Goal: Task Accomplishment & Management: Complete application form

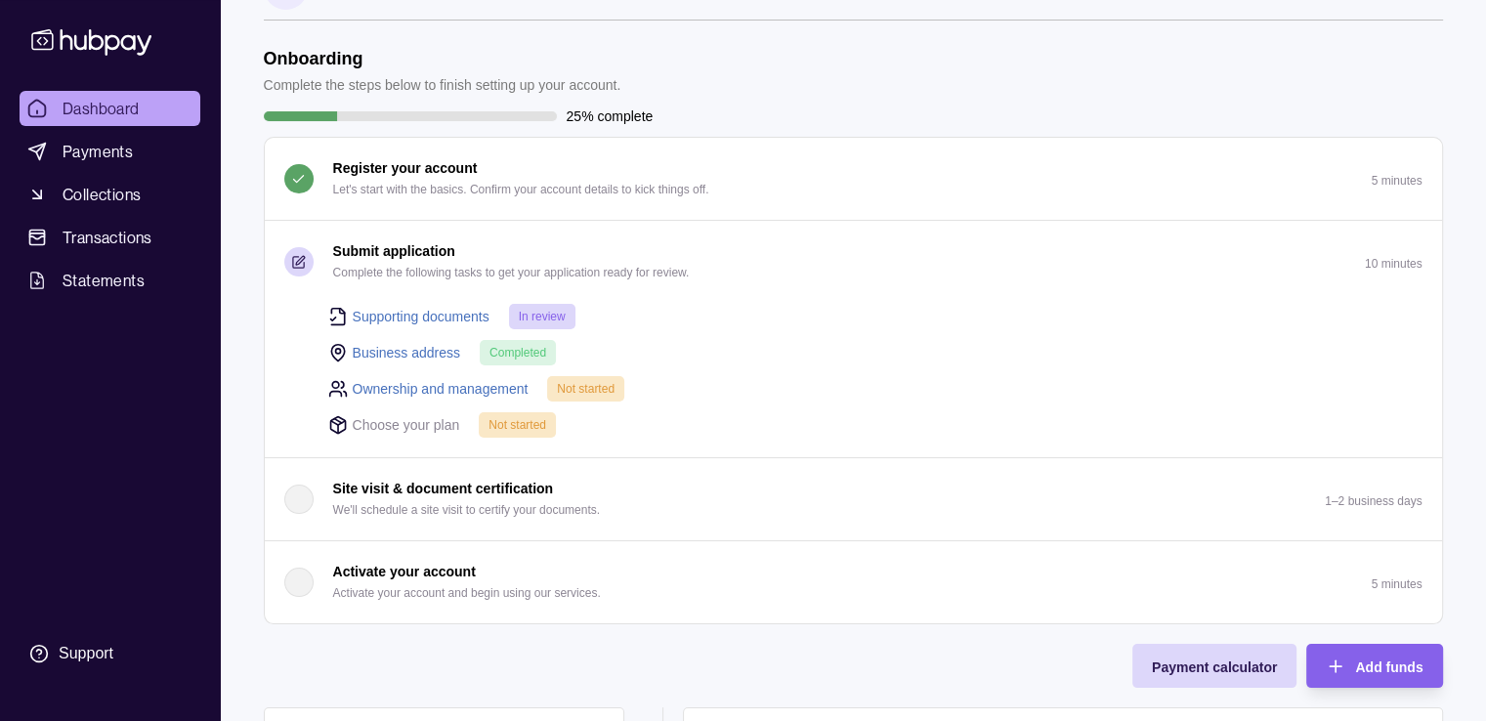
scroll to position [60, 0]
click at [466, 384] on link "Ownership and management" at bounding box center [441, 386] width 176 height 21
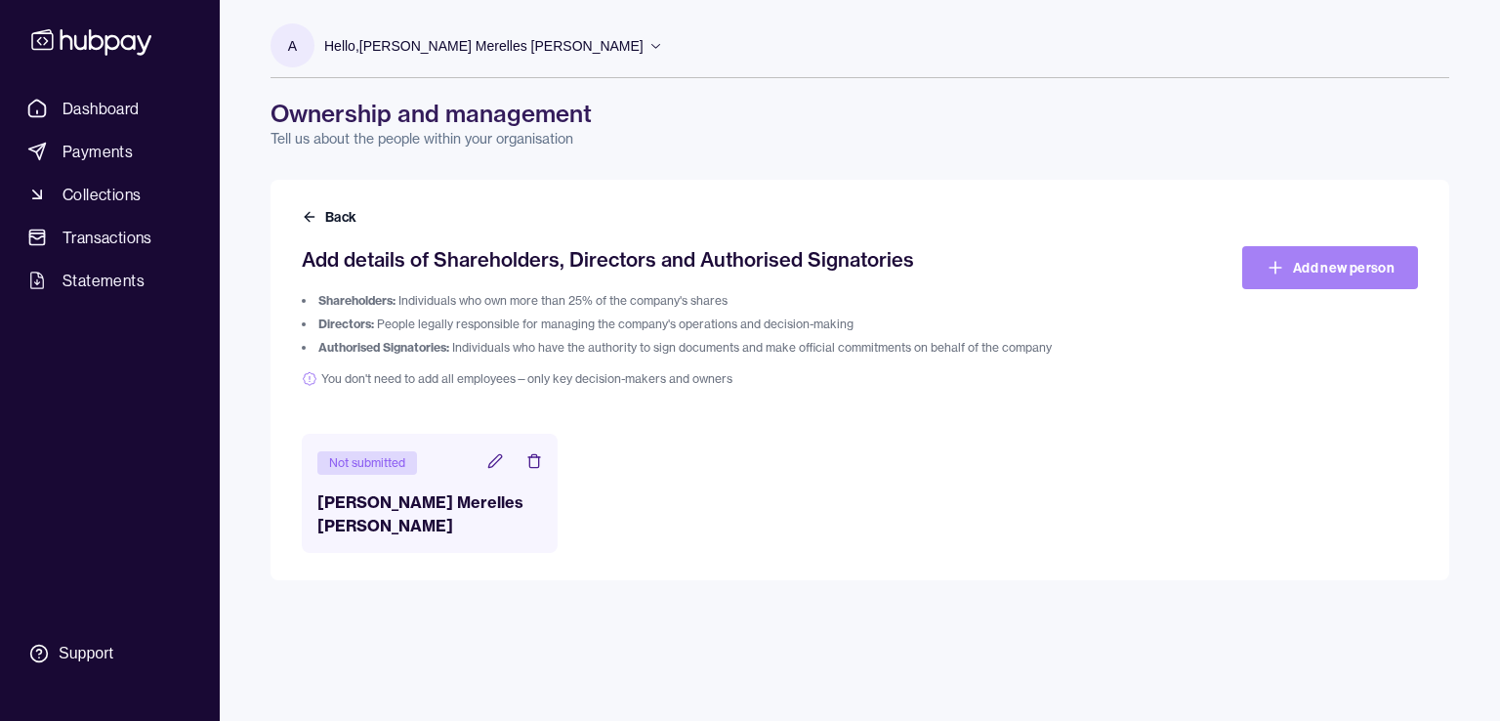
click at [1268, 279] on link "Add new person" at bounding box center [1331, 267] width 176 height 43
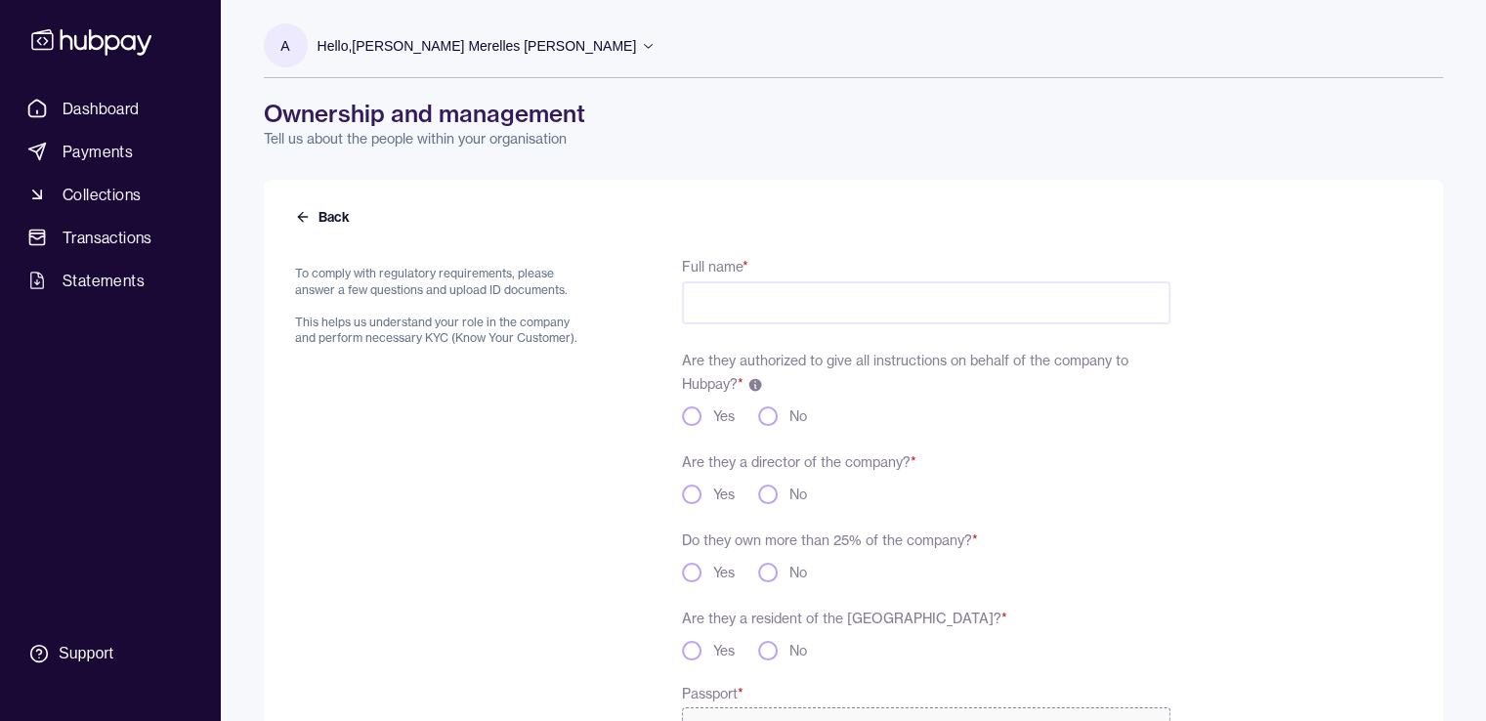
click at [919, 311] on input "Full name *" at bounding box center [925, 302] width 487 height 43
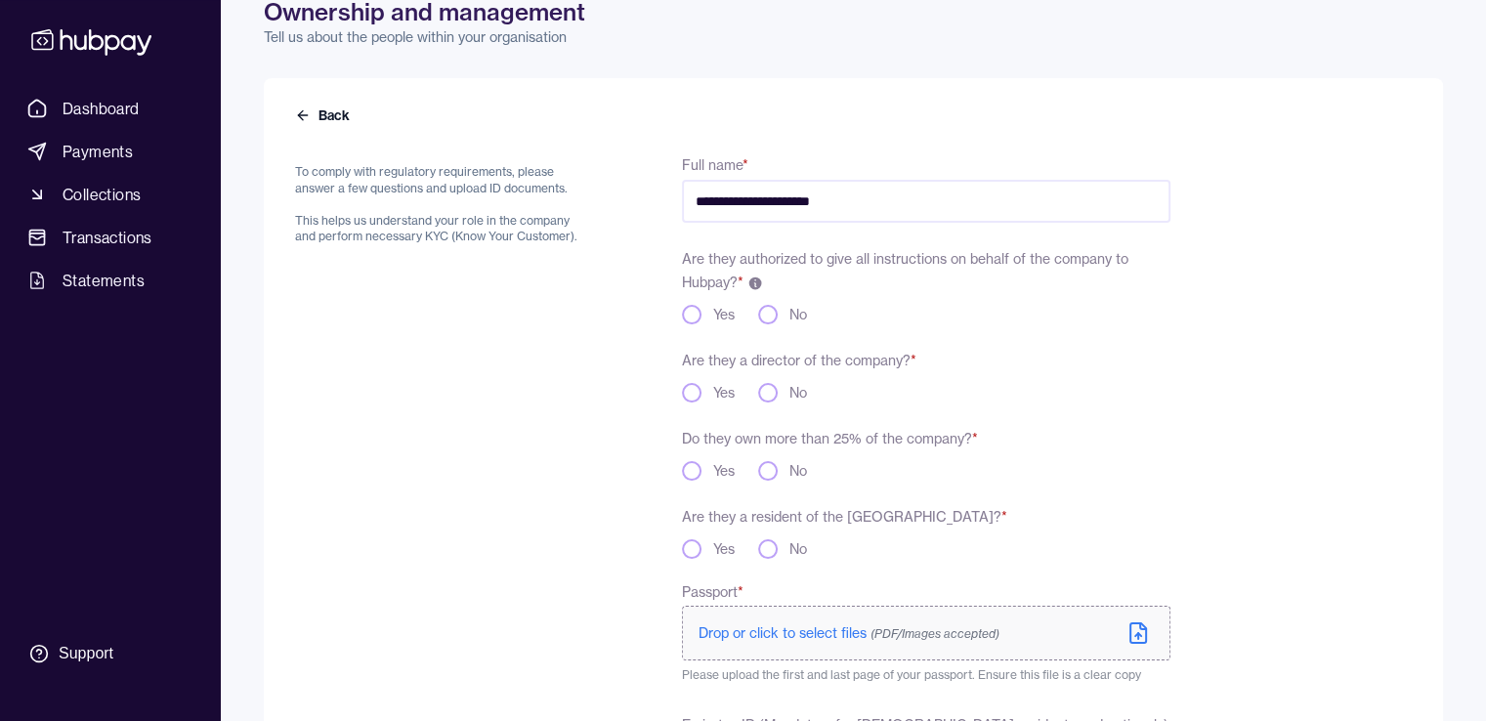
type input "**********"
click at [767, 555] on button "No" at bounding box center [768, 549] width 20 height 20
click at [700, 474] on button "Yes" at bounding box center [692, 471] width 20 height 20
click at [765, 394] on button "No" at bounding box center [768, 393] width 20 height 20
click at [703, 392] on div "Yes" at bounding box center [708, 393] width 53 height 20
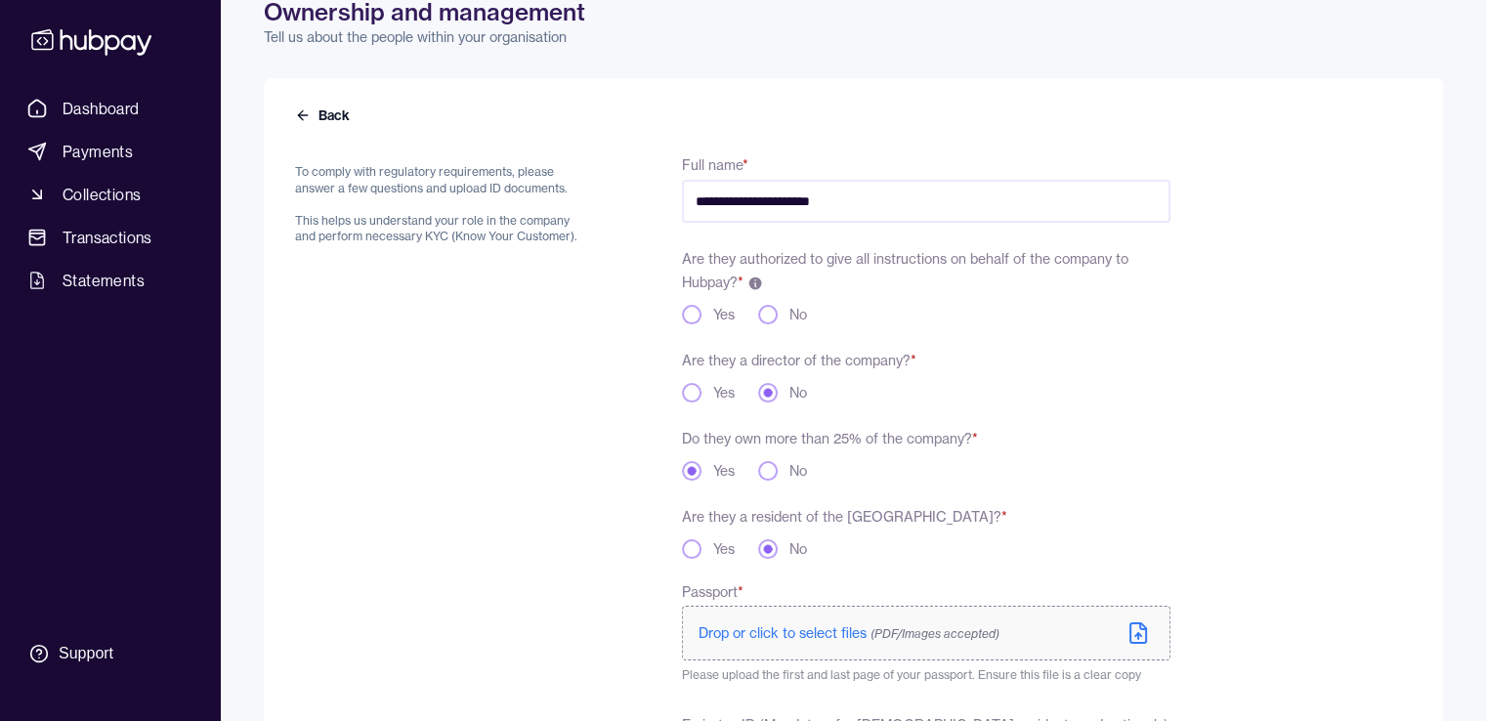
click at [697, 392] on button "Yes" at bounding box center [692, 393] width 20 height 20
click at [697, 303] on div "Are they authorized to give all instructions on behalf of the company to Hubpay…" at bounding box center [925, 285] width 487 height 78
click at [696, 313] on button "Yes" at bounding box center [692, 315] width 20 height 20
click at [585, 310] on div "To comply with regulatory requirements, please answer a few questions and uploa…" at bounding box center [442, 693] width 294 height 1082
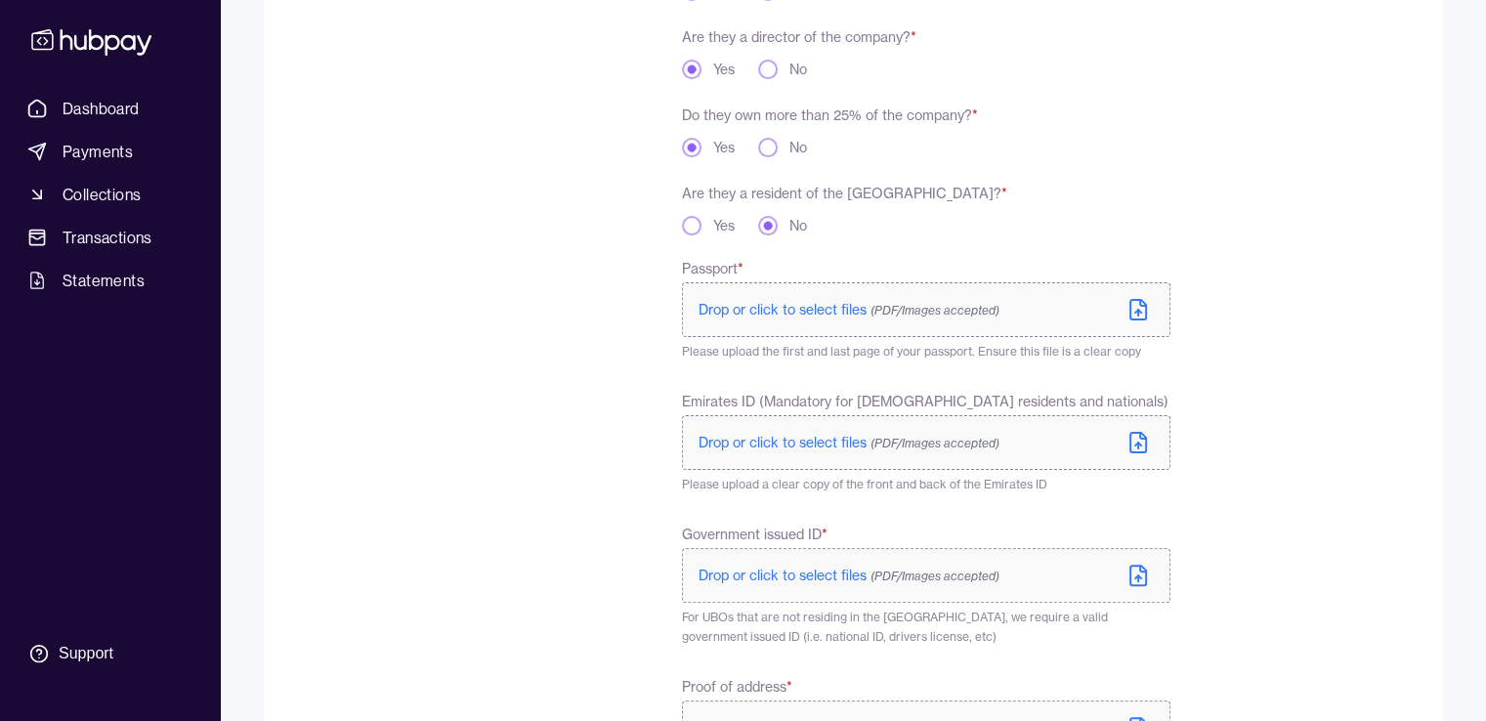
scroll to position [431, 0]
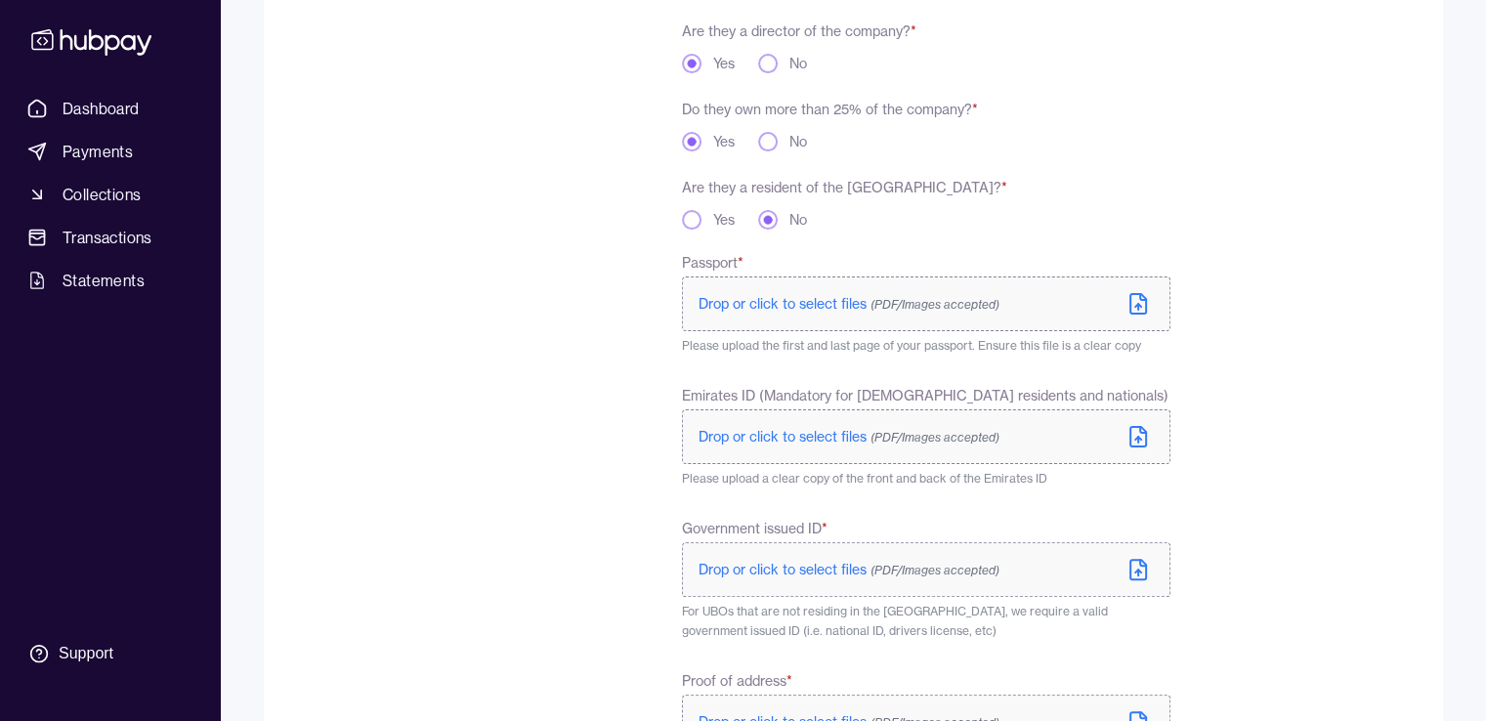
click at [754, 312] on p "Drop or click to select files (PDF/Images accepted)" at bounding box center [848, 304] width 301 height 20
click at [637, 376] on div "**********" at bounding box center [732, 364] width 875 height 1082
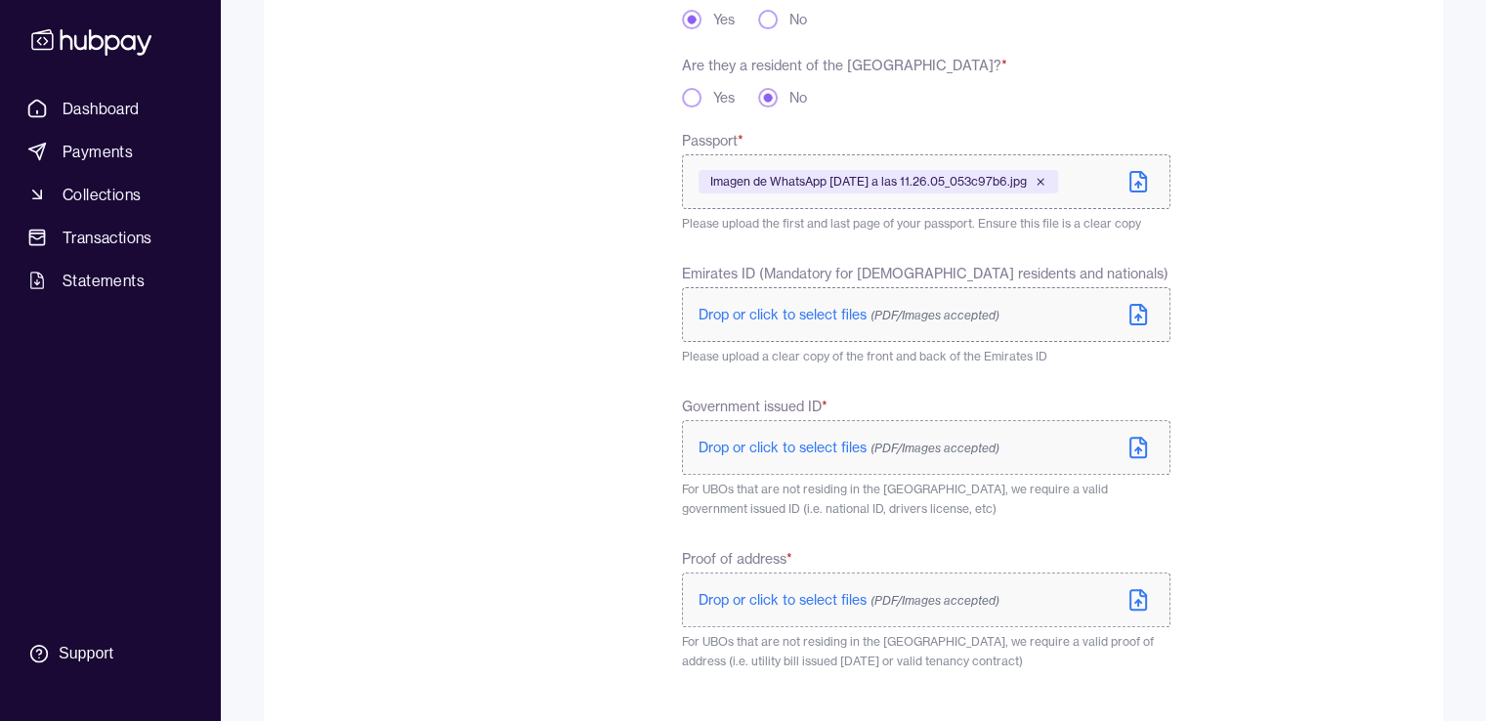
scroll to position [586, 0]
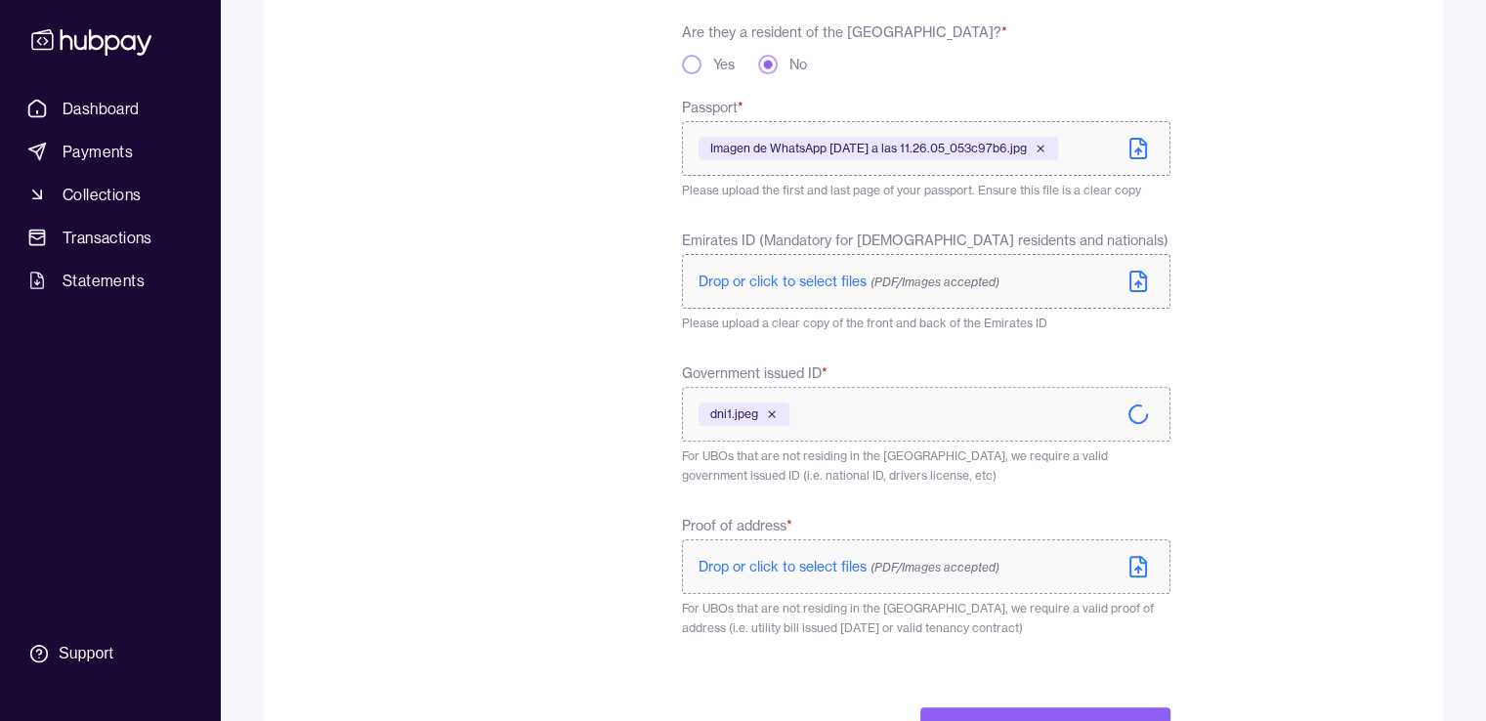
click at [511, 342] on div "To comply with regulatory requirements, please answer a few questions and uploa…" at bounding box center [442, 209] width 294 height 1082
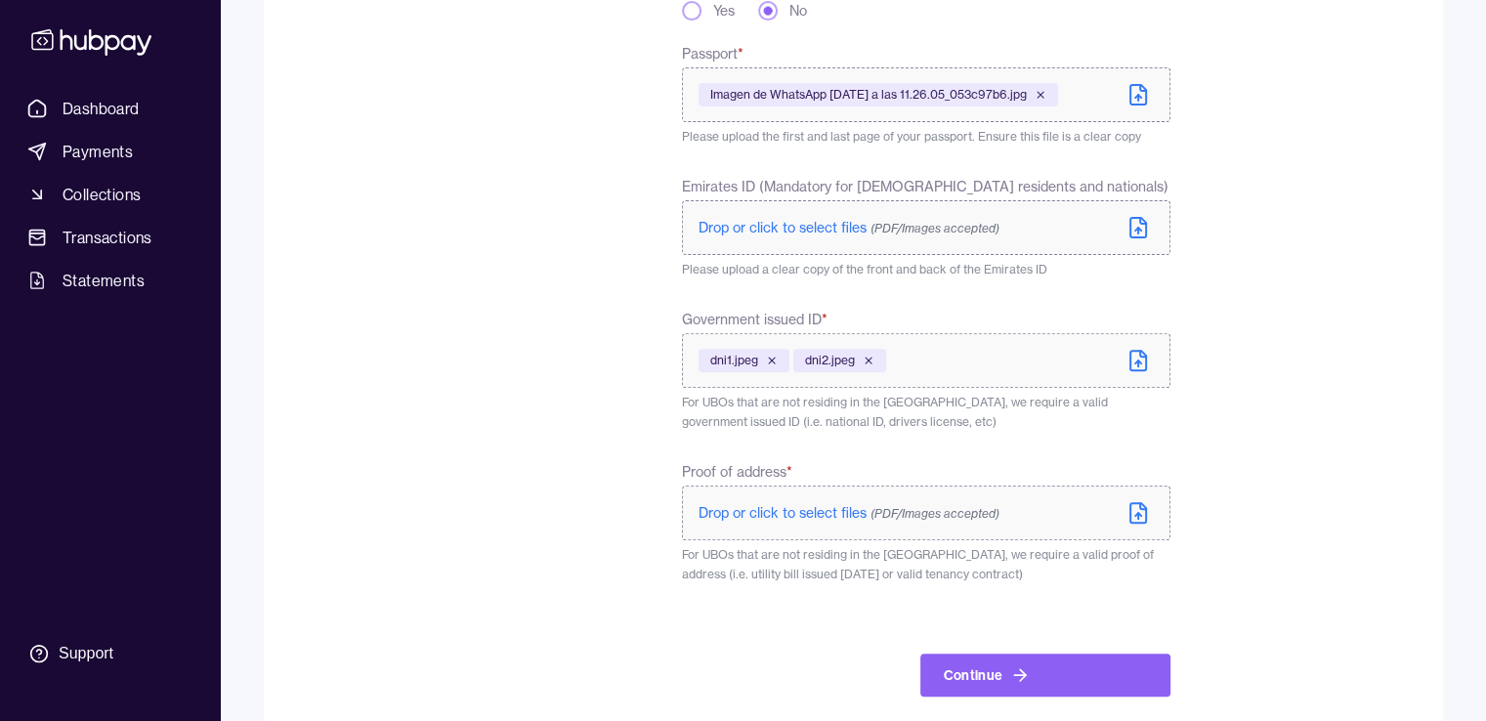
scroll to position [667, 0]
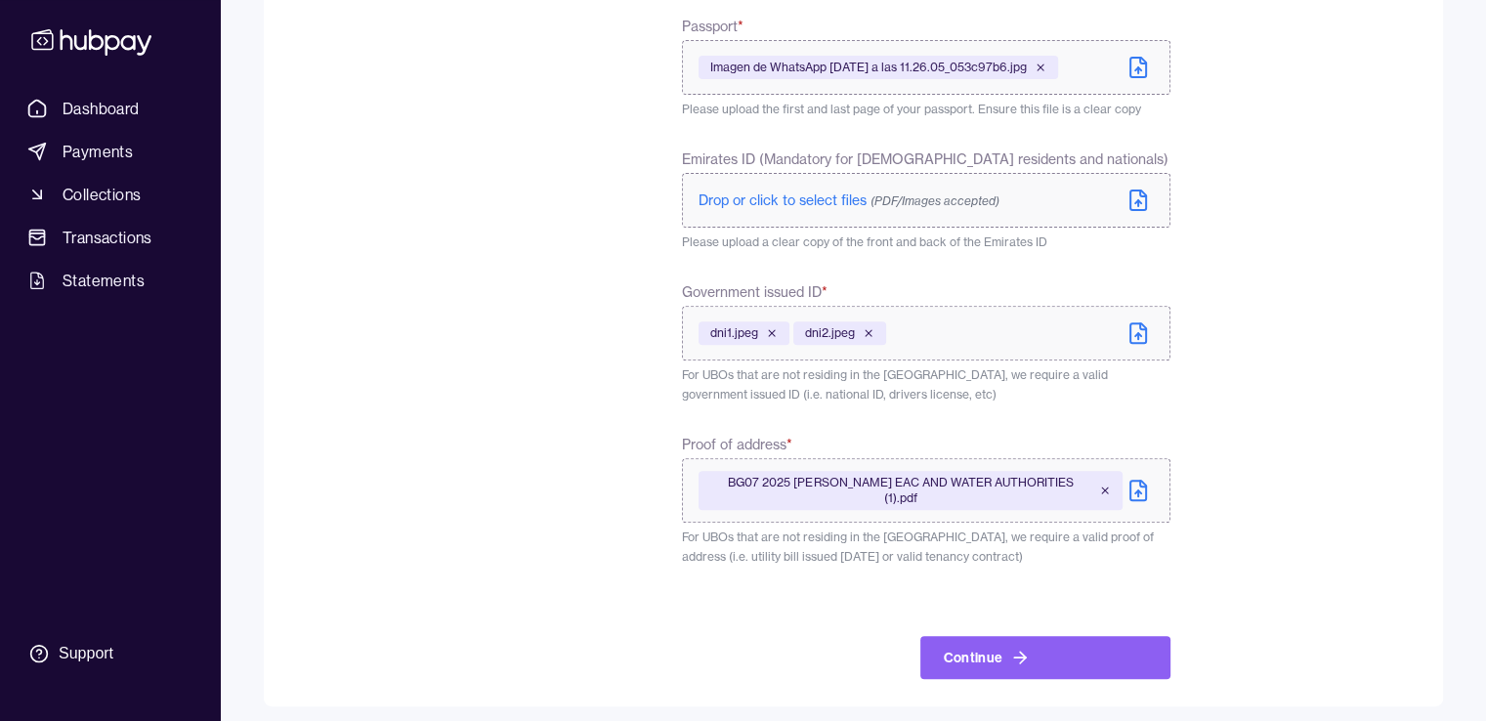
click at [567, 407] on div "To comply with regulatory requirements, please answer a few questions and uploa…" at bounding box center [442, 133] width 294 height 1092
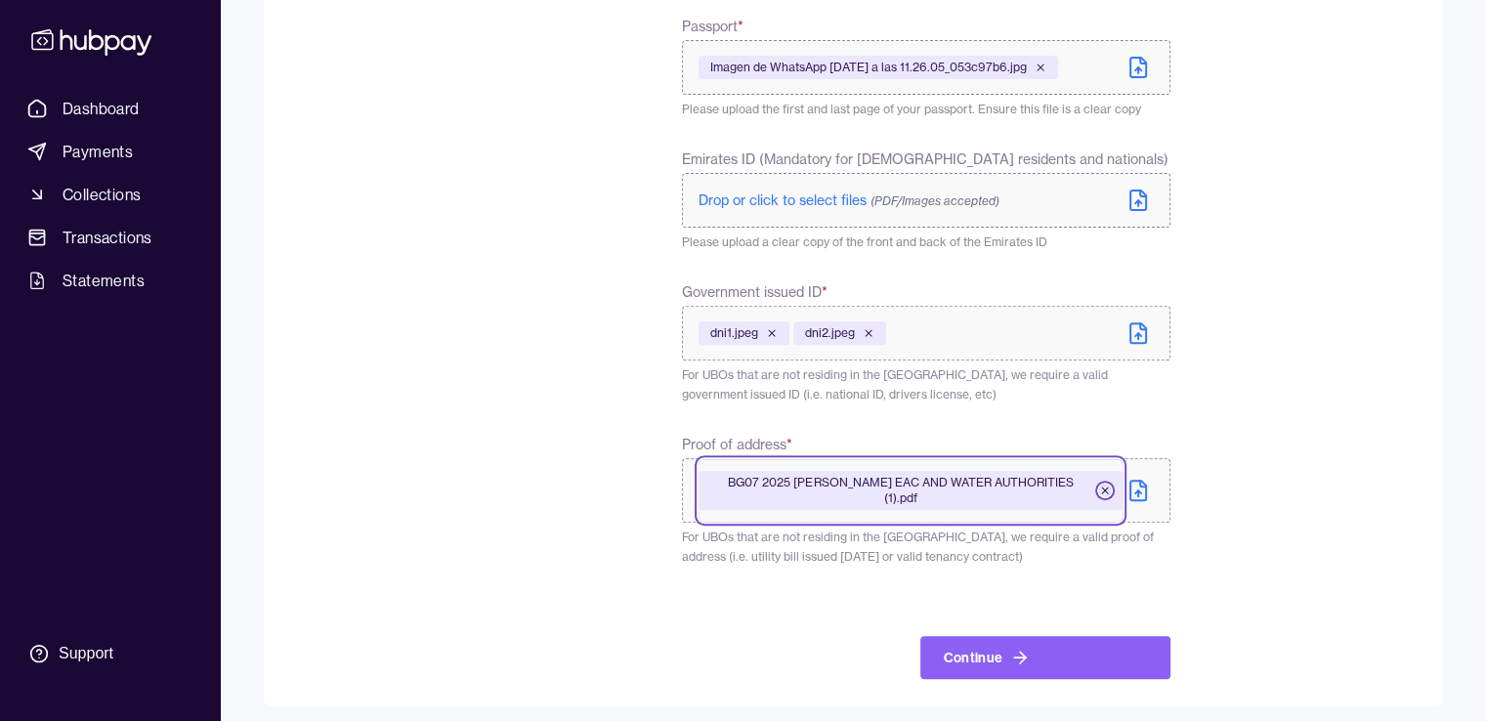
click at [1099, 485] on icon at bounding box center [1105, 491] width 12 height 12
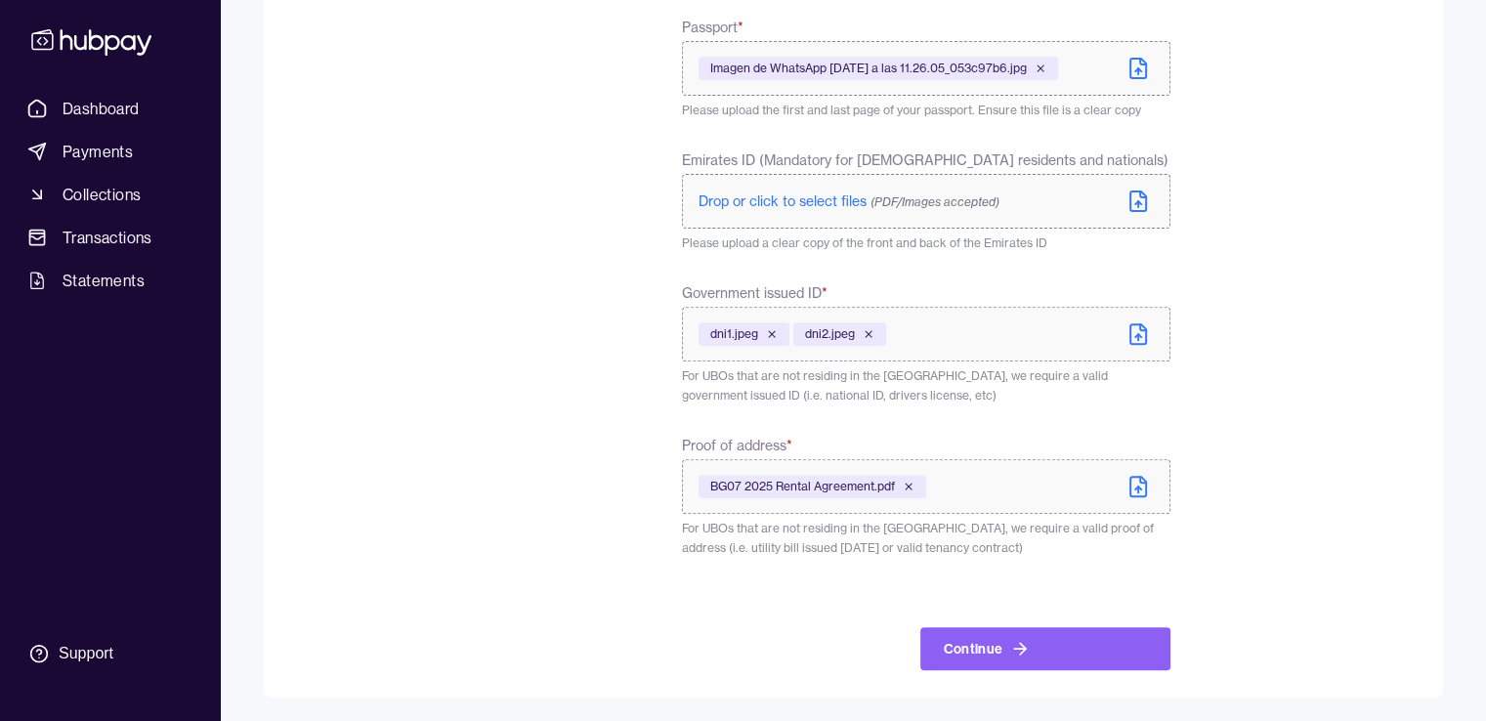
click at [525, 372] on div "To comply with regulatory requirements, please answer a few questions and uploa…" at bounding box center [442, 129] width 294 height 1082
click at [1092, 638] on button "Continue" at bounding box center [1045, 648] width 250 height 43
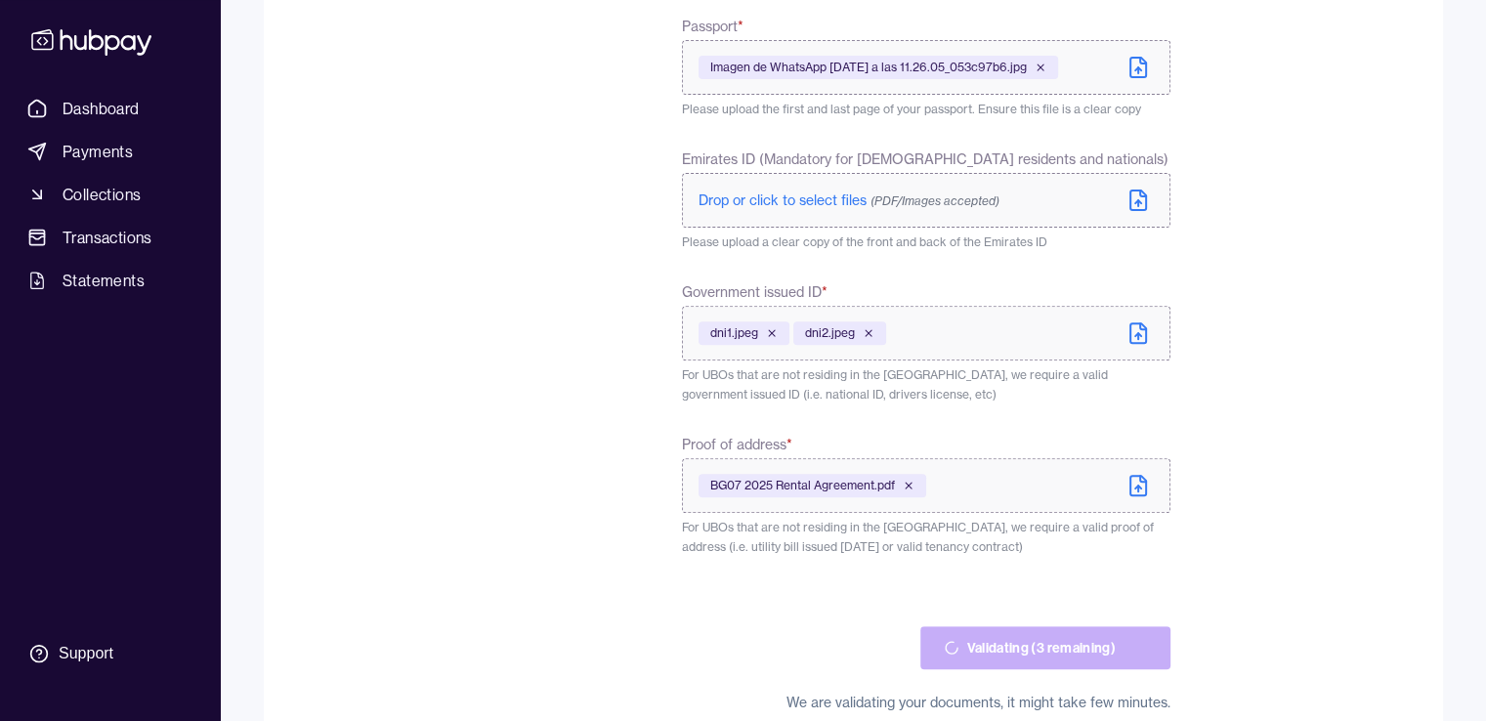
click at [523, 358] on div "To comply with regulatory requirements, please answer a few questions and uploa…" at bounding box center [442, 149] width 294 height 1125
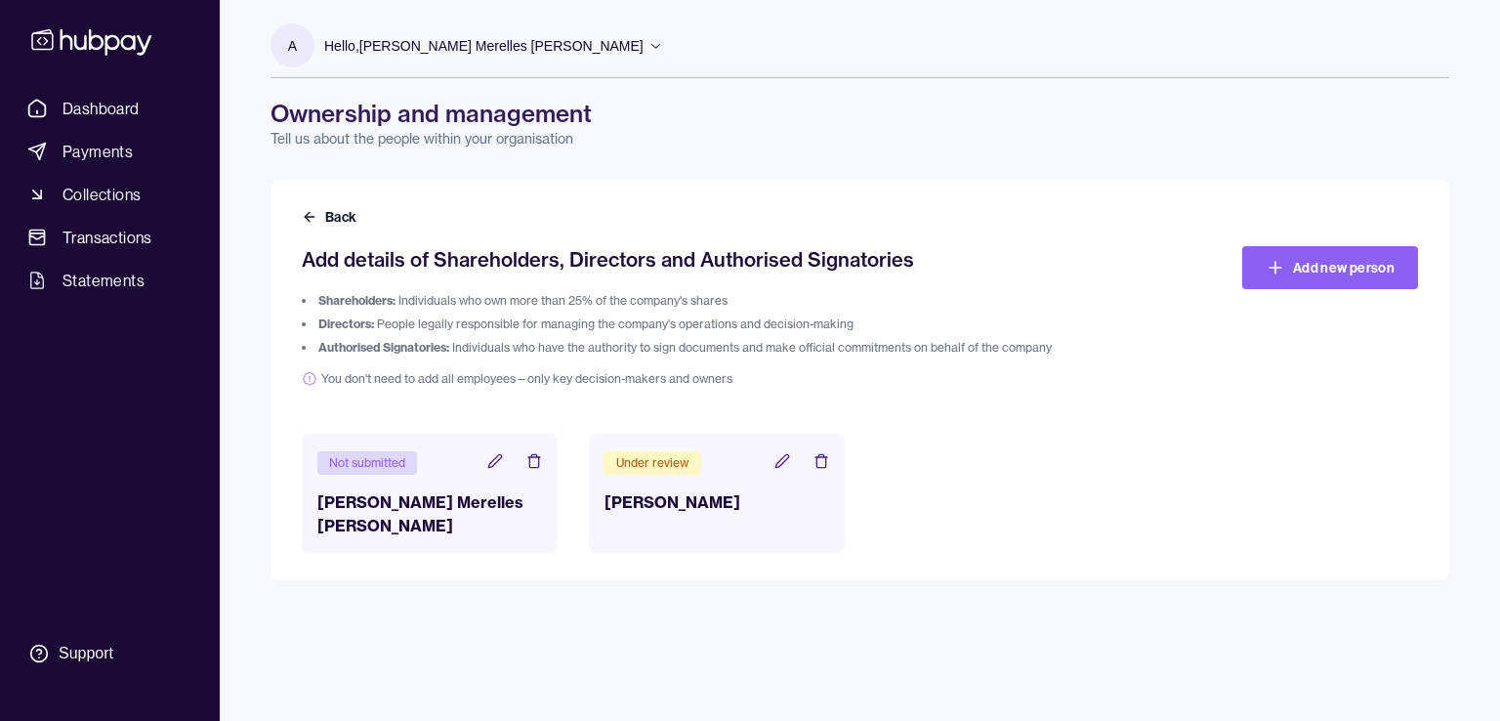
drag, startPoint x: 1500, startPoint y: 321, endPoint x: 1500, endPoint y: 359, distance: 38.1
click at [1500, 359] on div "Dashboard Payments Collections Transactions Statements Support A Hello, [PERSON…" at bounding box center [750, 360] width 1500 height 721
click at [729, 718] on div "A Hello, [PERSON_NAME] Merelles [PERSON_NAME] TAXMOVE CONSULTING INTERNATIONAL …" at bounding box center [860, 360] width 1257 height 721
